Goal: Task Accomplishment & Management: Use online tool/utility

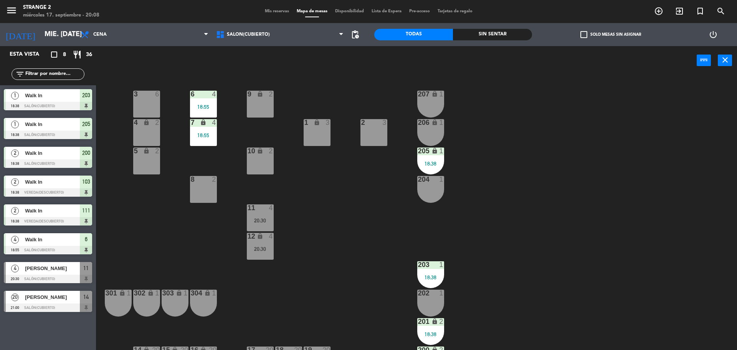
click at [318, 136] on div "1 lock 3" at bounding box center [317, 132] width 27 height 27
click at [368, 136] on div "2 3" at bounding box center [374, 132] width 27 height 27
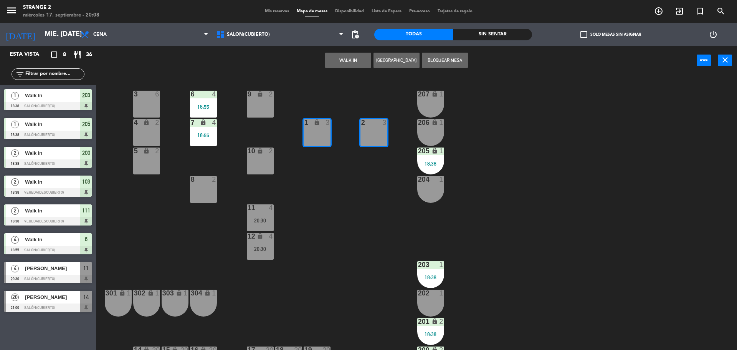
click at [333, 58] on button "WALK IN" at bounding box center [348, 60] width 46 height 15
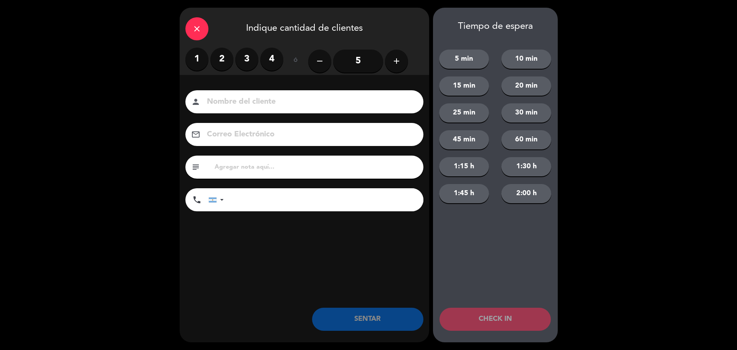
click at [363, 68] on input "5" at bounding box center [358, 61] width 50 height 23
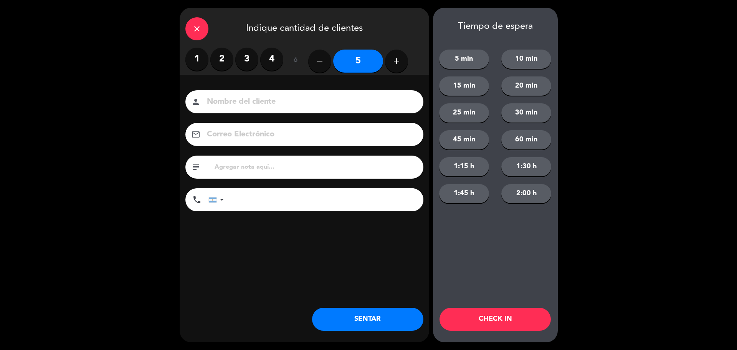
click at [372, 311] on button "SENTAR" at bounding box center [367, 319] width 111 height 23
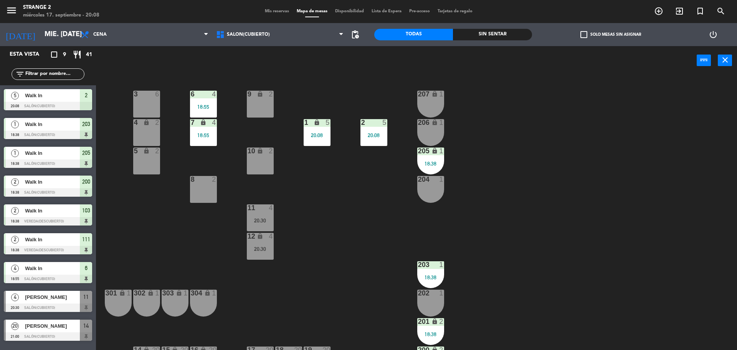
click at [432, 135] on div "206 lock 1" at bounding box center [431, 132] width 27 height 27
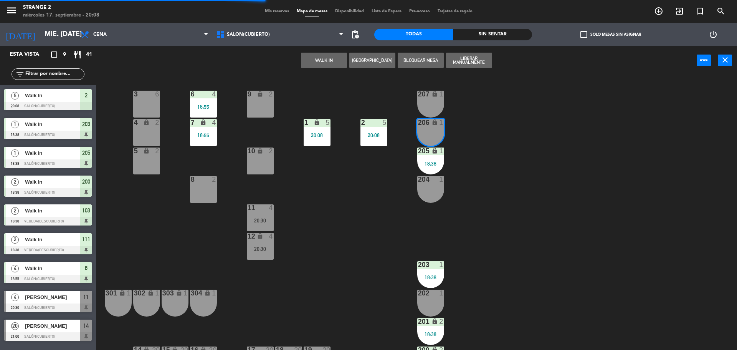
click at [322, 60] on button "WALK IN" at bounding box center [324, 60] width 46 height 15
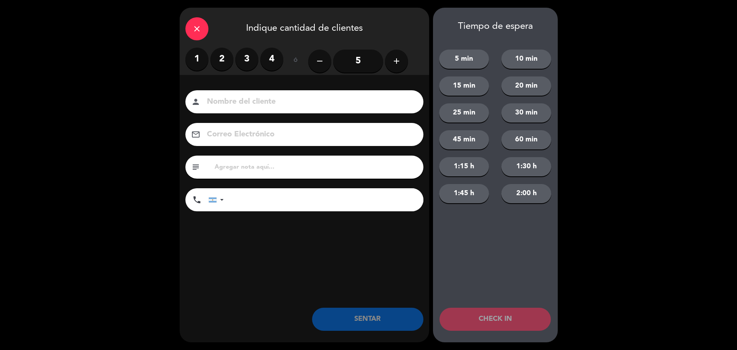
click at [199, 61] on label "1" at bounding box center [197, 59] width 23 height 23
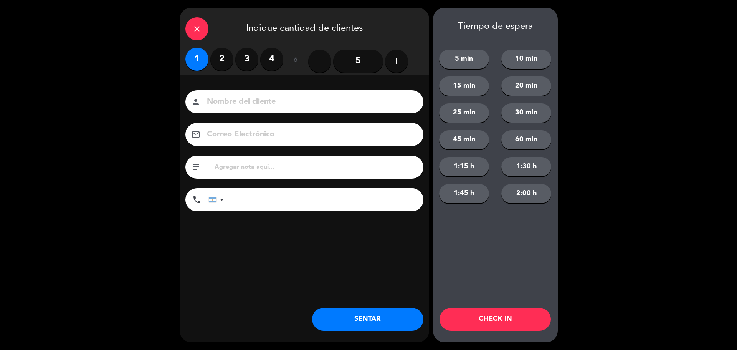
click at [384, 317] on button "SENTAR" at bounding box center [367, 319] width 111 height 23
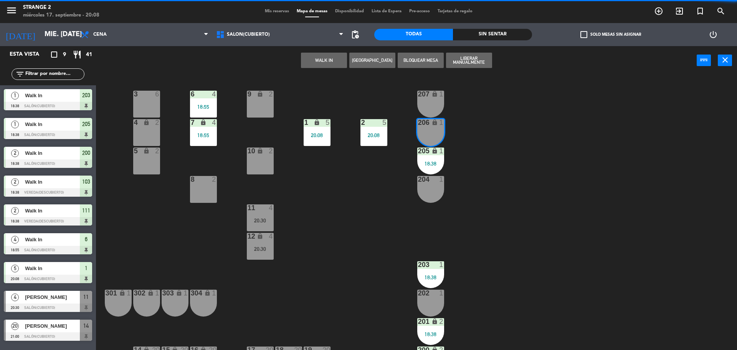
click at [431, 269] on div "203 1 18:38" at bounding box center [431, 274] width 27 height 27
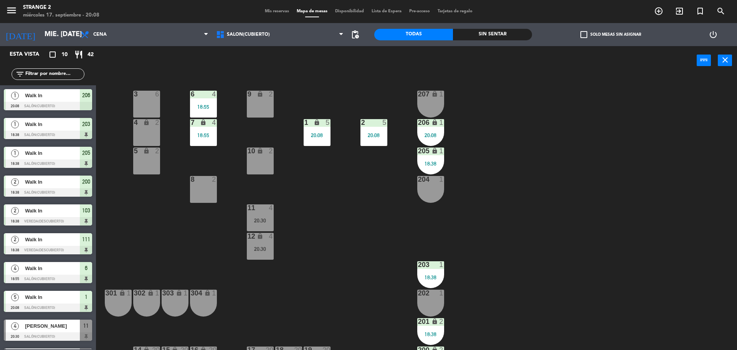
click at [465, 284] on div "3 6 6 4 18:55 9 lock 2 207 lock 1 4 lock 2 7 lock 4 18:55 206 lock 1 20:08 1 lo…" at bounding box center [420, 214] width 634 height 275
click at [436, 281] on div "203 1 18:38" at bounding box center [431, 274] width 27 height 27
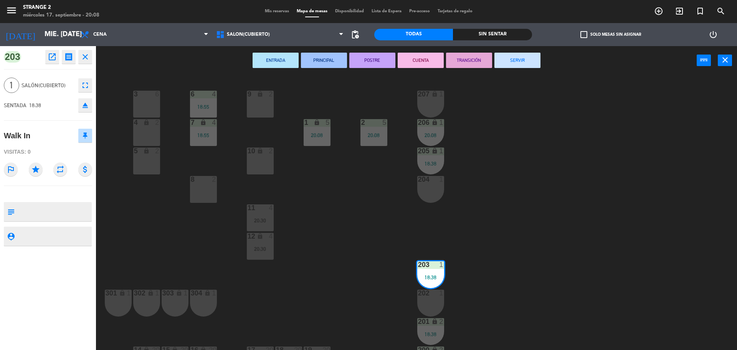
click at [529, 63] on button "SERVIR" at bounding box center [518, 60] width 46 height 15
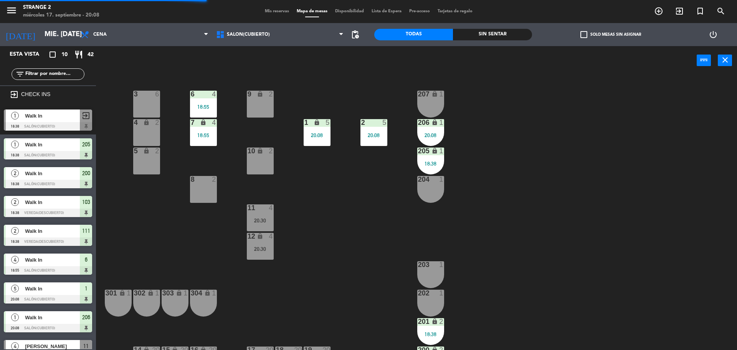
click at [438, 336] on div "18:38" at bounding box center [431, 333] width 27 height 5
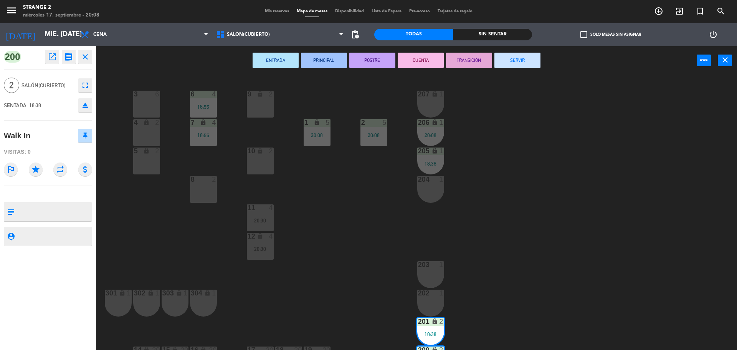
click at [547, 214] on div "3 6 6 4 18:55 9 lock 2 207 lock 1 4 lock 2 7 lock 4 18:55 206 lock 1 20:08 1 lo…" at bounding box center [420, 214] width 634 height 275
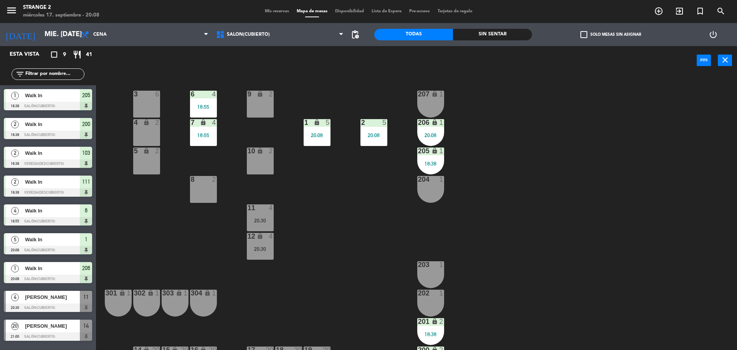
click at [152, 161] on div "5 lock 2" at bounding box center [146, 160] width 27 height 27
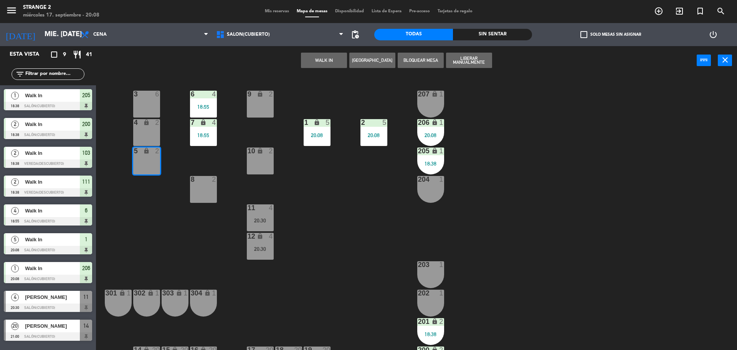
click at [148, 132] on div "4 lock 2" at bounding box center [146, 132] width 27 height 27
click at [153, 98] on div "3 6" at bounding box center [146, 95] width 27 height 8
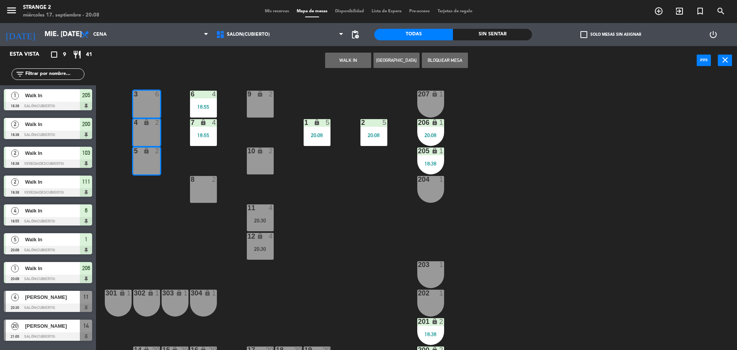
click at [319, 107] on div "3 6 6 4 18:55 9 lock 2 207 lock 1 4 lock 2 7 lock 4 18:55 206 lock 1 20:08 1 lo…" at bounding box center [420, 214] width 634 height 275
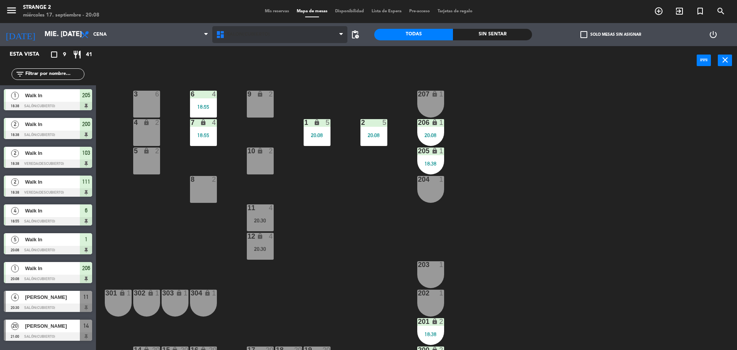
click at [251, 40] on span "Salón(Cubierto)" at bounding box center [280, 34] width 136 height 17
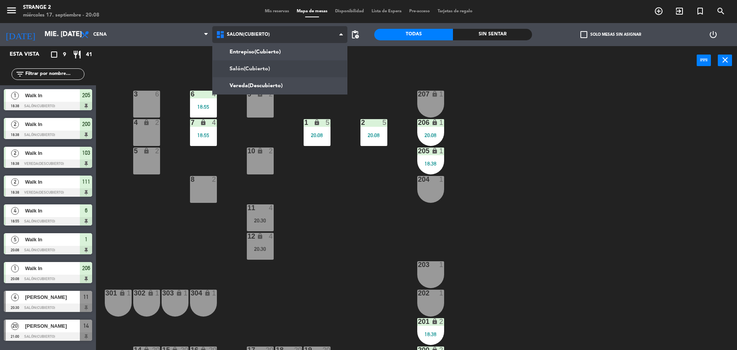
click at [250, 81] on ng-component "menu Strange 2 miércoles 17. septiembre - 20:08 Mis reservas Mapa de mesas Disp…" at bounding box center [368, 176] width 737 height 352
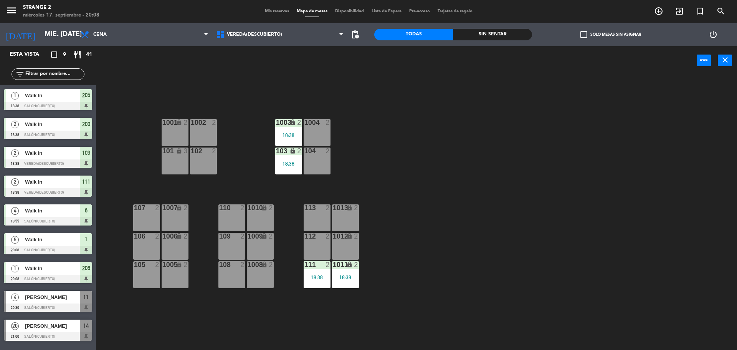
click at [147, 210] on div at bounding box center [146, 207] width 13 height 7
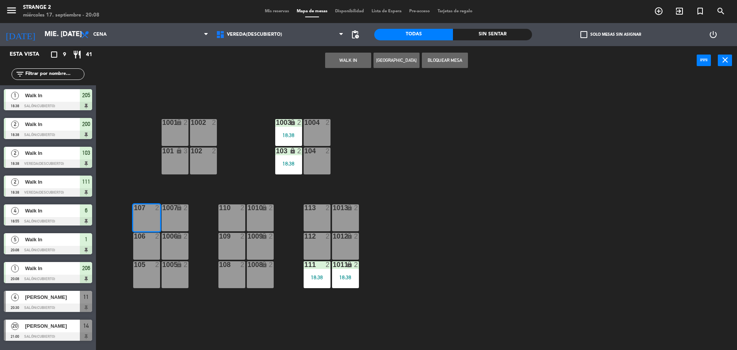
click at [176, 217] on div "1007 lock 2" at bounding box center [175, 217] width 27 height 27
click at [354, 60] on button "WALK IN" at bounding box center [348, 60] width 46 height 15
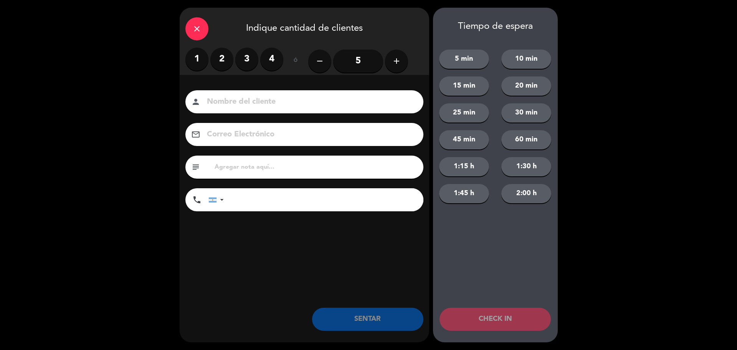
click at [216, 61] on label "2" at bounding box center [221, 59] width 23 height 23
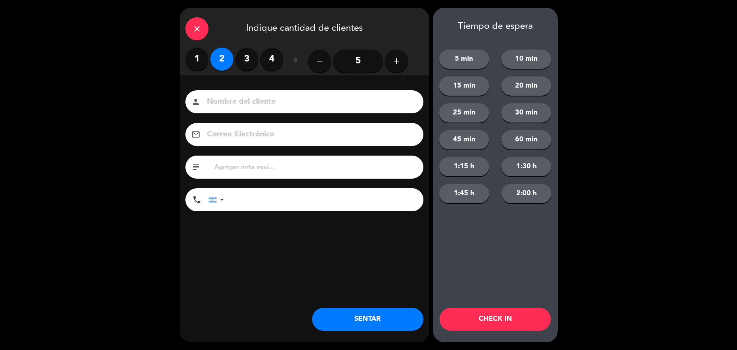
click at [349, 320] on button "SENTAR" at bounding box center [367, 319] width 111 height 23
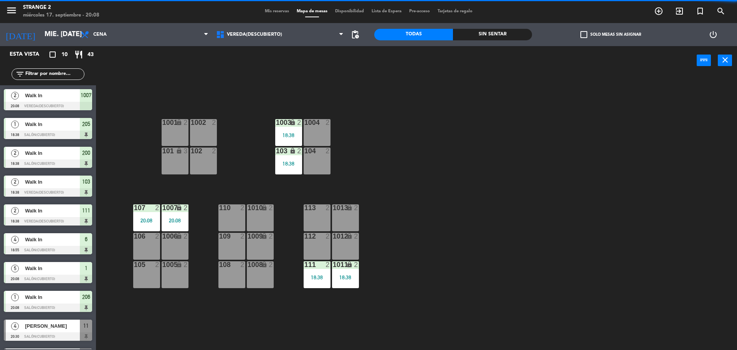
click at [205, 171] on div "102 2" at bounding box center [203, 160] width 27 height 27
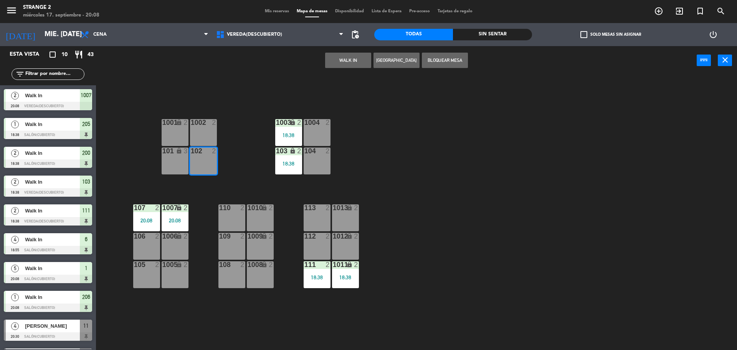
click at [207, 134] on div "1002 2" at bounding box center [203, 132] width 27 height 27
click at [351, 62] on button "WALK IN" at bounding box center [348, 60] width 46 height 15
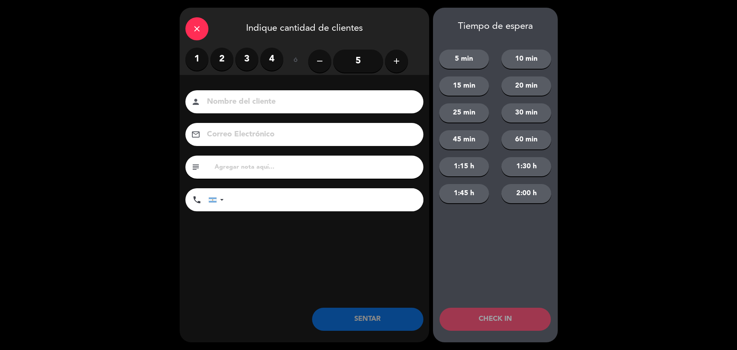
click at [222, 60] on label "2" at bounding box center [221, 59] width 23 height 23
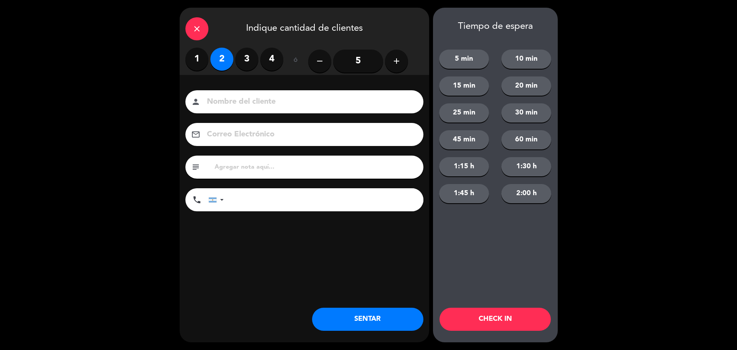
click at [327, 309] on button "SENTAR" at bounding box center [367, 319] width 111 height 23
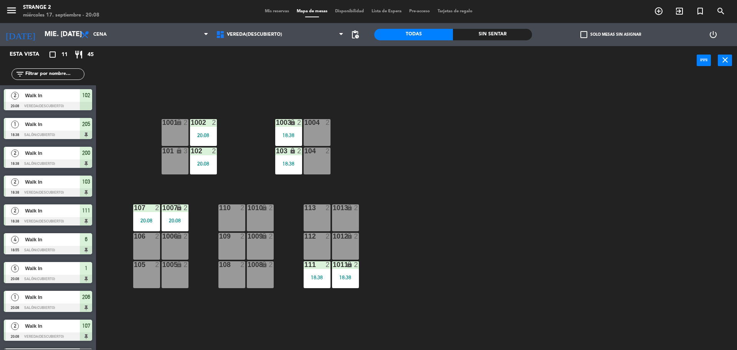
click at [166, 161] on div "101 lock 3" at bounding box center [175, 160] width 27 height 27
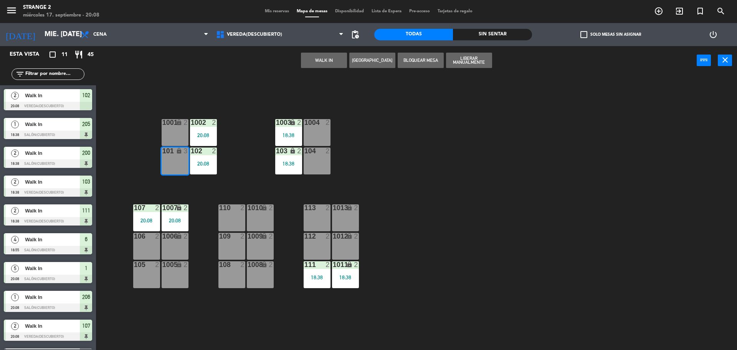
click at [177, 129] on div "1001 lock 2" at bounding box center [175, 132] width 27 height 27
click at [346, 56] on button "WALK IN" at bounding box center [324, 60] width 46 height 15
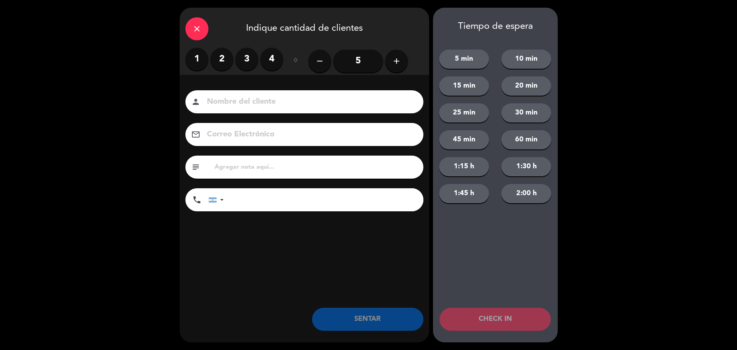
click at [218, 61] on label "2" at bounding box center [221, 59] width 23 height 23
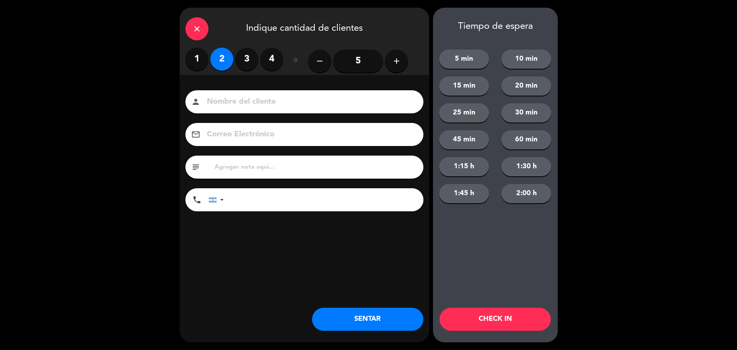
click at [351, 320] on button "SENTAR" at bounding box center [367, 319] width 111 height 23
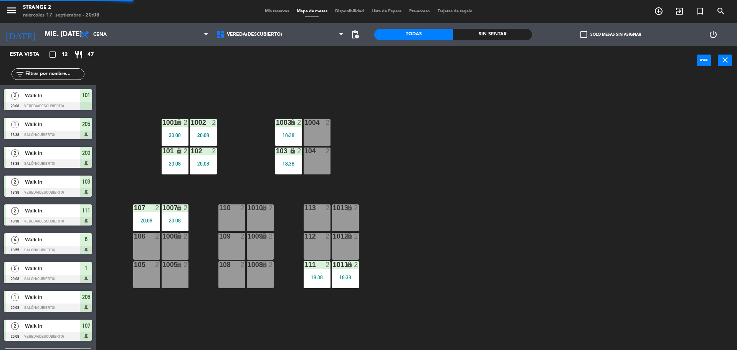
click at [148, 271] on div "105 2" at bounding box center [146, 274] width 27 height 27
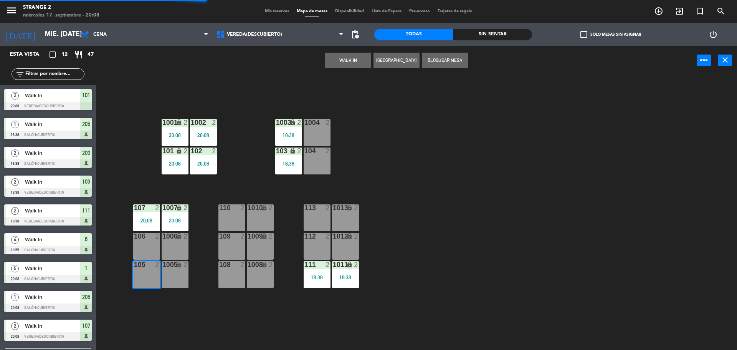
click at [177, 274] on div "1005 lock 2" at bounding box center [175, 274] width 27 height 27
click at [342, 64] on button "WALK IN" at bounding box center [348, 60] width 46 height 15
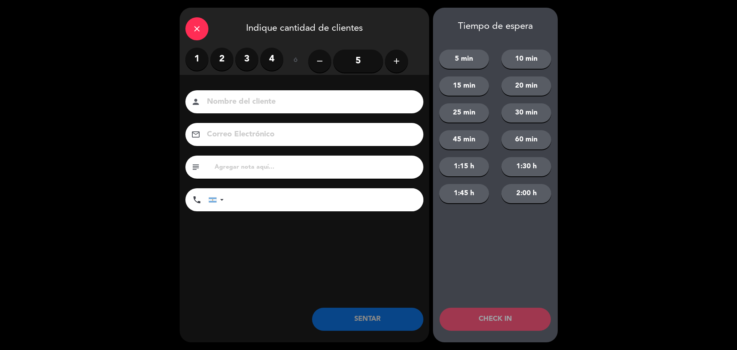
click at [221, 60] on label "2" at bounding box center [221, 59] width 23 height 23
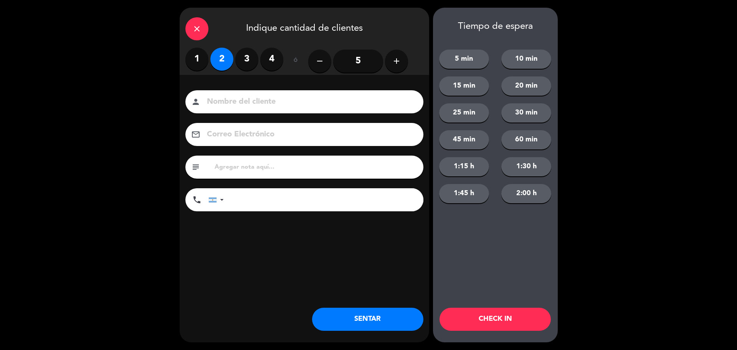
click at [362, 323] on button "SENTAR" at bounding box center [367, 319] width 111 height 23
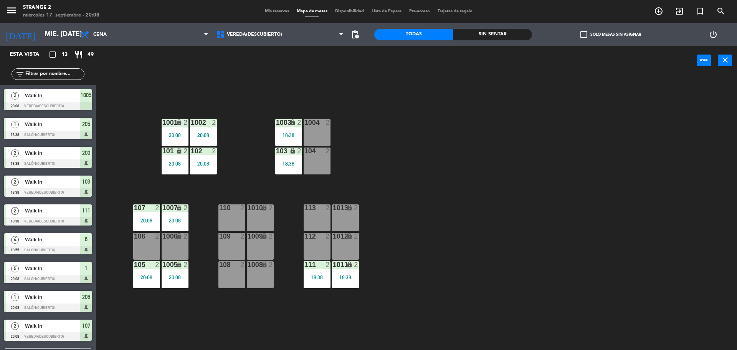
click at [234, 277] on div "108 2" at bounding box center [232, 274] width 27 height 27
click at [262, 279] on div "1008 lock 2" at bounding box center [260, 274] width 27 height 27
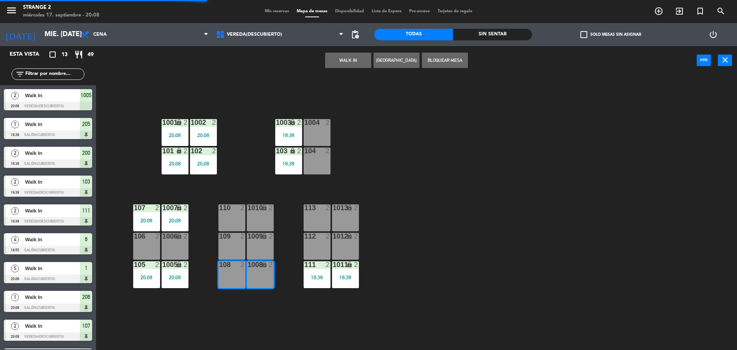
click at [347, 61] on button "WALK IN" at bounding box center [348, 60] width 46 height 15
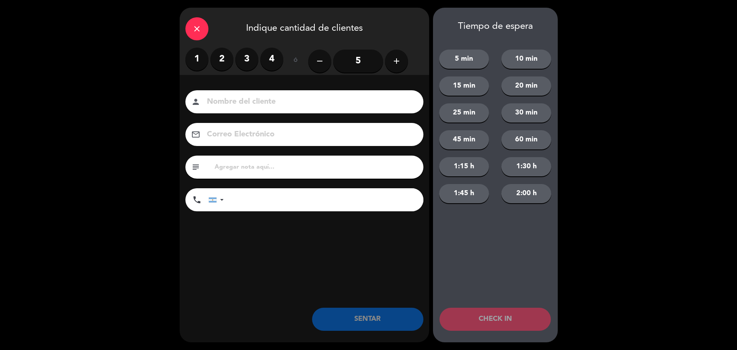
click at [227, 61] on label "2" at bounding box center [221, 59] width 23 height 23
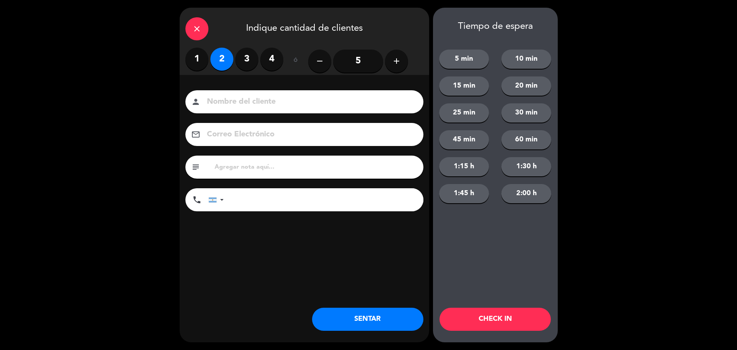
click at [356, 314] on button "SENTAR" at bounding box center [367, 319] width 111 height 23
